Goal: Task Accomplishment & Management: Use online tool/utility

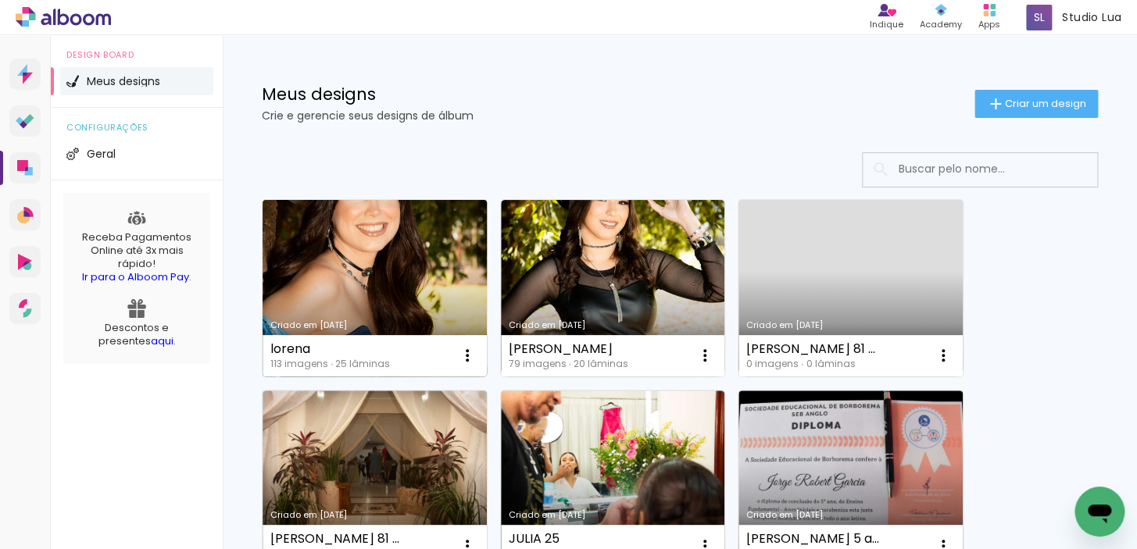
click at [387, 290] on link "Criado em [DATE]" at bounding box center [375, 288] width 224 height 177
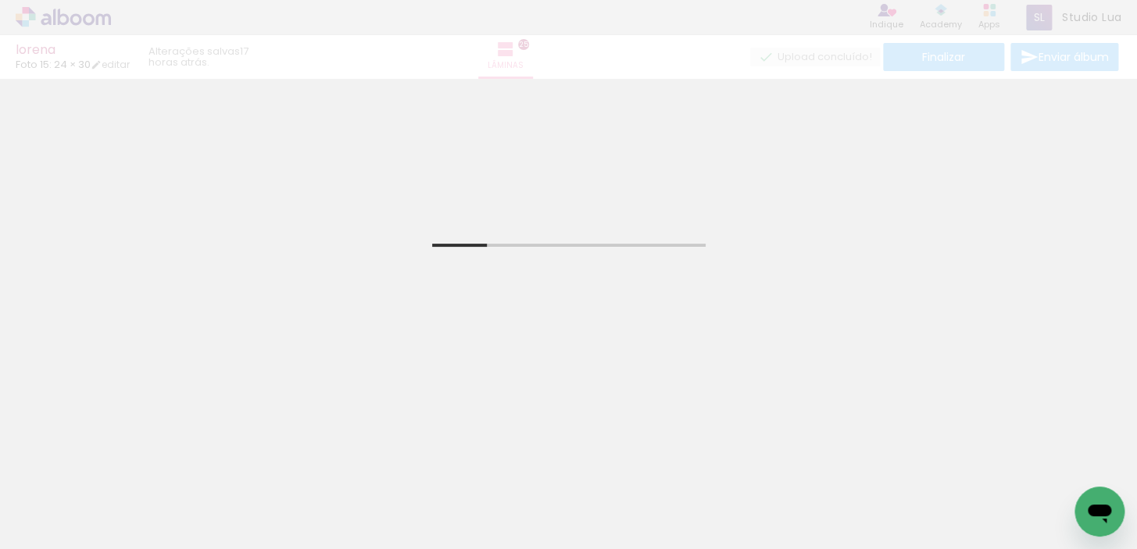
scroll to position [284, 0]
